Goal: Task Accomplishment & Management: Use online tool/utility

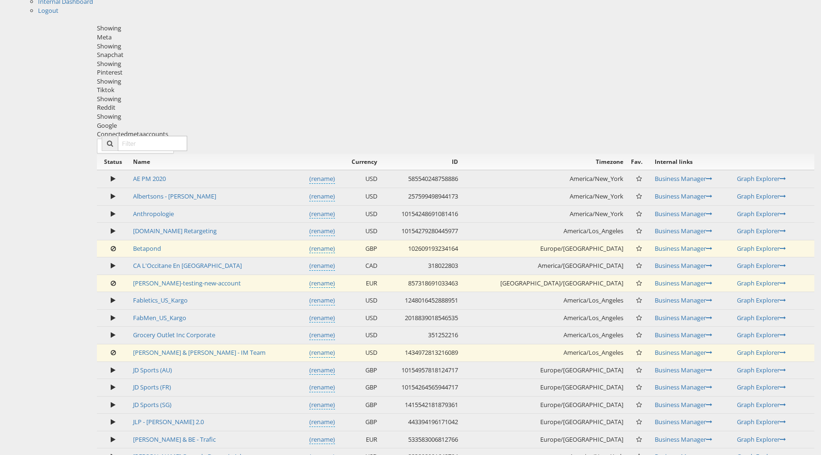
scroll to position [358, 0]
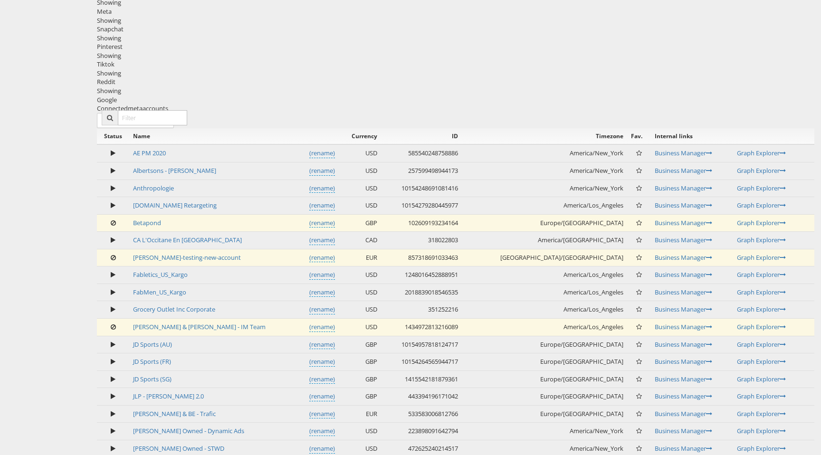
scroll to position [414, 0]
